Goal: Book appointment/travel/reservation

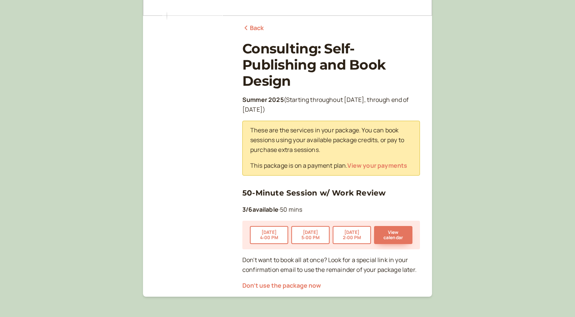
scroll to position [76, 0]
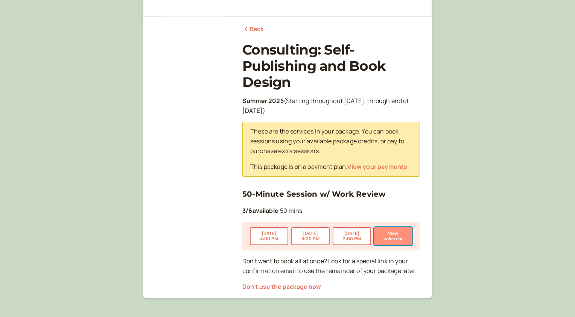
click at [387, 236] on button "View calendar" at bounding box center [393, 236] width 38 height 18
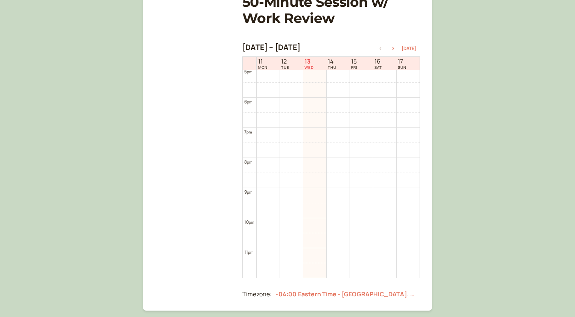
scroll to position [134, 0]
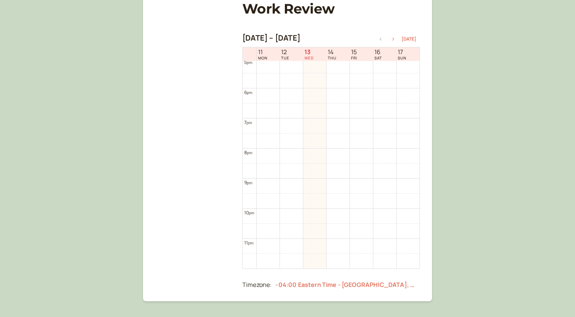
click at [396, 40] on icon "button" at bounding box center [393, 39] width 9 height 3
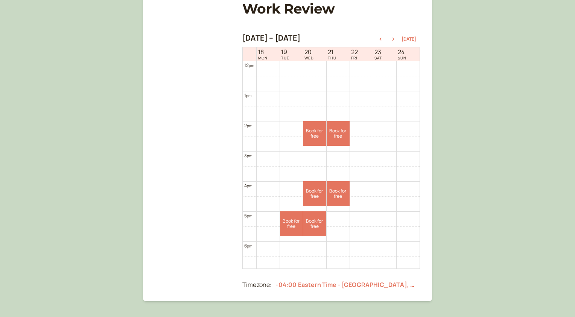
scroll to position [362, 0]
click at [290, 213] on link "Book for free free" at bounding box center [291, 223] width 23 height 25
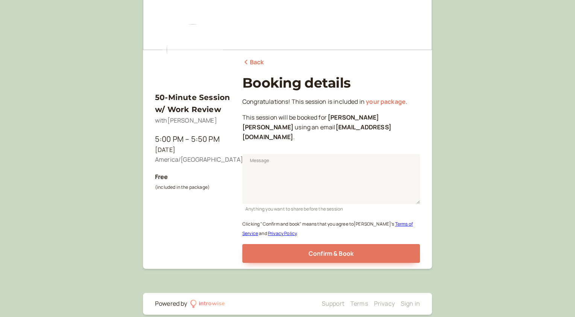
click at [260, 59] on link "Back" at bounding box center [253, 63] width 22 height 10
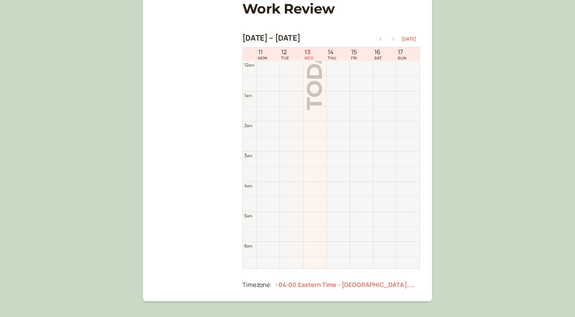
scroll to position [241, 0]
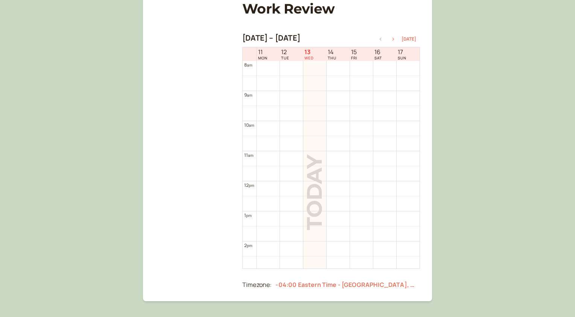
click at [394, 40] on icon "button" at bounding box center [394, 39] width 2 height 3
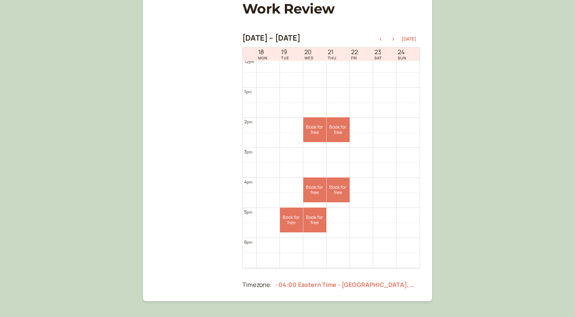
scroll to position [365, 0]
click at [397, 39] on icon "button" at bounding box center [393, 39] width 9 height 3
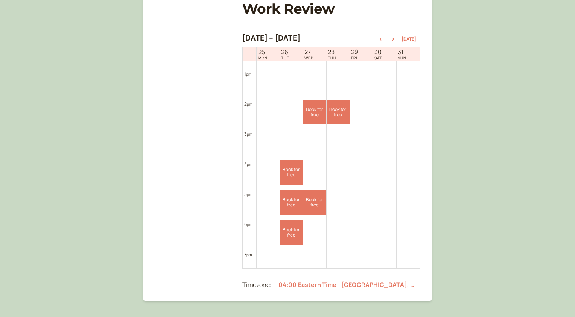
scroll to position [388, 0]
